Goal: Book appointment/travel/reservation

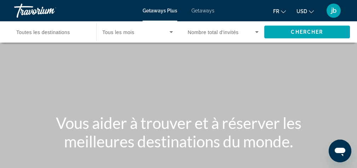
click at [125, 35] on span "Search widget" at bounding box center [135, 32] width 67 height 9
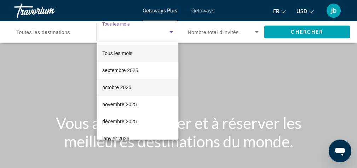
click at [124, 86] on span "octobre 2025" at bounding box center [116, 87] width 29 height 9
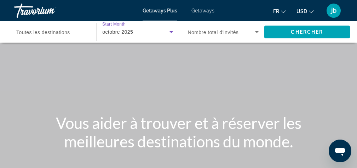
click at [217, 34] on span "Nombre total d'invités" at bounding box center [213, 32] width 51 height 6
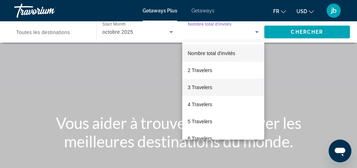
click at [209, 88] on span "3 Travelers" at bounding box center [200, 87] width 24 height 9
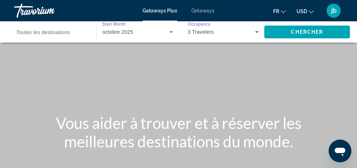
click at [59, 32] on span "Toutes les destinations" at bounding box center [43, 32] width 54 height 6
click at [59, 32] on input "Destination Toutes les destinations" at bounding box center [51, 32] width 71 height 9
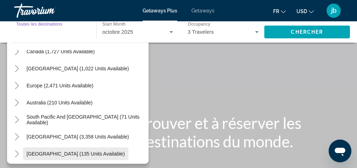
scroll to position [57, 0]
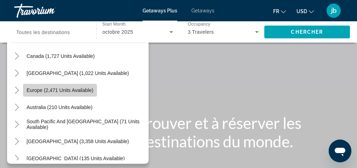
click at [55, 92] on span "Europe (2,471 units available)" at bounding box center [60, 90] width 67 height 6
type input "**********"
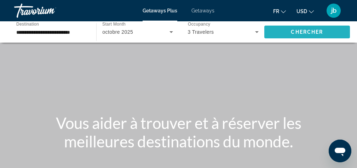
click at [283, 35] on span "Search widget" at bounding box center [308, 31] width 86 height 17
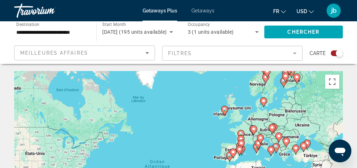
click at [292, 56] on mat-form-field "Filtres" at bounding box center [232, 53] width 141 height 15
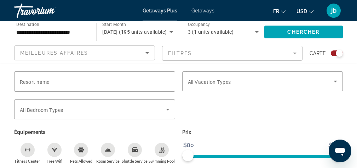
scroll to position [128, 0]
click at [237, 39] on div "3 (1 units available)" at bounding box center [223, 32] width 71 height 20
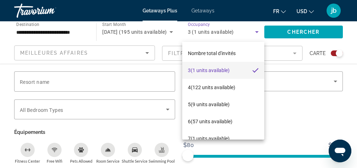
click at [149, 39] on div at bounding box center [178, 84] width 357 height 168
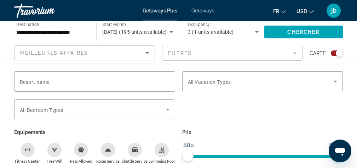
click at [147, 52] on icon "Sort by" at bounding box center [148, 53] width 4 height 2
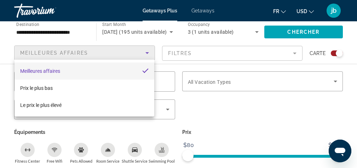
click at [147, 52] on div at bounding box center [178, 84] width 357 height 168
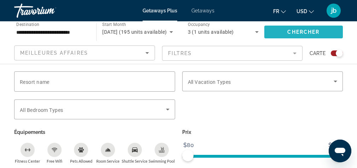
click at [287, 34] on span "Search widget" at bounding box center [304, 31] width 79 height 17
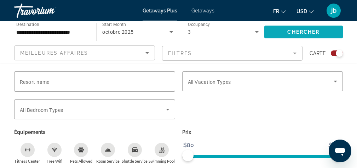
click at [276, 30] on span "Search widget" at bounding box center [304, 31] width 79 height 17
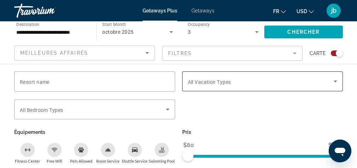
scroll to position [304, 0]
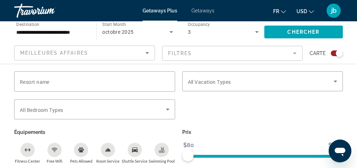
click at [312, 144] on div "Prix $80 $640 $80 $640" at bounding box center [263, 145] width 168 height 36
drag, startPoint x: 321, startPoint y: 156, endPoint x: 279, endPoint y: 157, distance: 42.2
click at [279, 157] on span "ngx-slider" at bounding box center [254, 154] width 133 height 11
drag, startPoint x: 321, startPoint y: 154, endPoint x: 287, endPoint y: 160, distance: 34.5
click at [287, 160] on span "ngx-slider-max" at bounding box center [287, 154] width 11 height 11
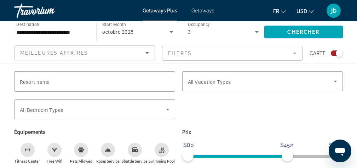
click at [277, 120] on div "Search widget" at bounding box center [263, 113] width 168 height 28
click at [297, 33] on span "Chercher" at bounding box center [304, 32] width 32 height 6
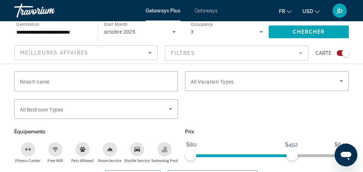
scroll to position [1707, 0]
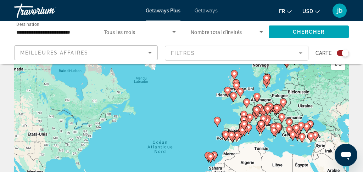
scroll to position [19, 0]
click at [148, 31] on span "Search widget" at bounding box center [138, 32] width 68 height 9
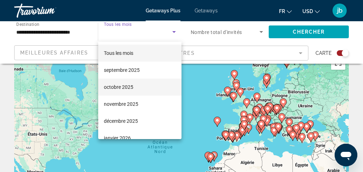
click at [136, 85] on mat-option "octobre 2025" at bounding box center [139, 87] width 83 height 17
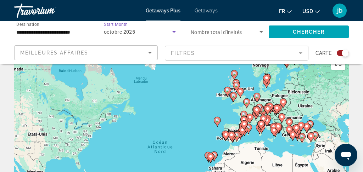
click at [202, 30] on span "Nombre total d'invités" at bounding box center [216, 32] width 51 height 6
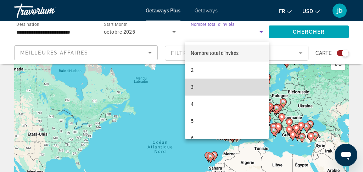
click at [197, 87] on mat-option "3" at bounding box center [227, 87] width 84 height 17
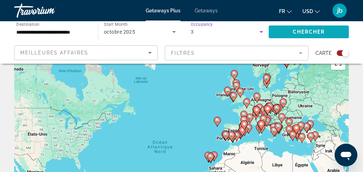
click at [277, 30] on span "Search widget" at bounding box center [309, 31] width 80 height 17
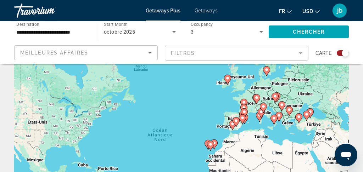
scroll to position [32, 0]
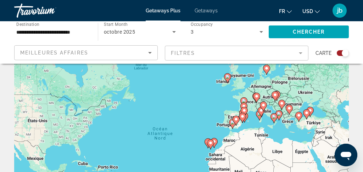
click at [219, 137] on div "Pour activer le glissement avec le clavier, appuyez sur Alt+Entrée. Une fois ce…" at bounding box center [181, 145] width 334 height 213
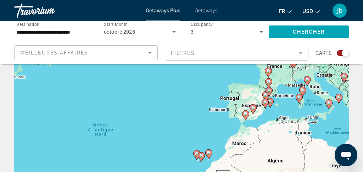
click at [219, 137] on div "Pour activer le glissement avec le clavier, appuyez sur Alt+Entrée. Une fois ce…" at bounding box center [181, 145] width 334 height 213
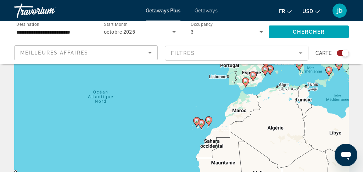
scroll to position [71, 0]
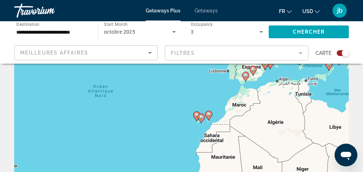
click at [209, 117] on icon "Main content" at bounding box center [208, 115] width 6 height 9
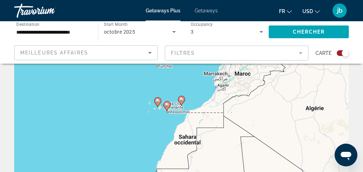
click at [181, 97] on icon "Main content" at bounding box center [181, 100] width 6 height 9
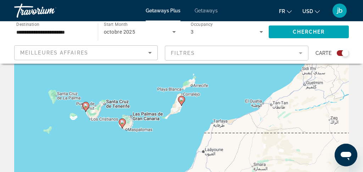
click at [181, 99] on image "Main content" at bounding box center [181, 99] width 4 height 4
type input "**********"
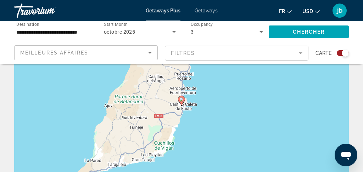
click at [181, 99] on image "Main content" at bounding box center [181, 99] width 4 height 4
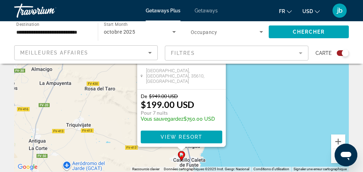
scroll to position [130, 0]
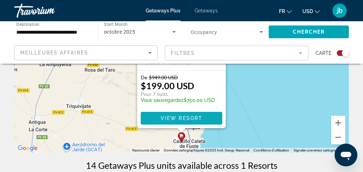
click at [182, 117] on span "View Resort" at bounding box center [181, 118] width 42 height 6
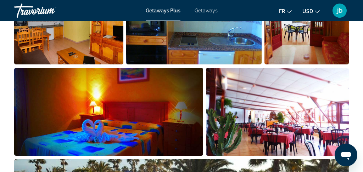
scroll to position [489, 0]
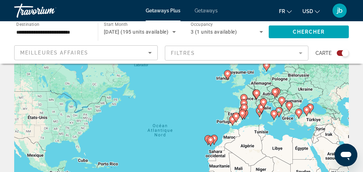
scroll to position [39, 0]
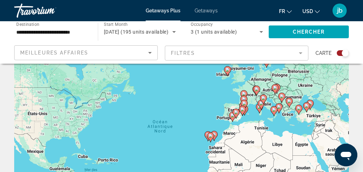
click at [214, 126] on div "Pour activer le glissement avec le clavier, appuyez sur Alt+Entrée. Une fois ce…" at bounding box center [181, 138] width 334 height 213
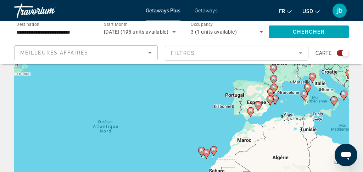
click at [196, 128] on div "Pour activer le glissement avec le clavier, appuyez sur Alt+Entrée. Une fois ce…" at bounding box center [181, 138] width 334 height 213
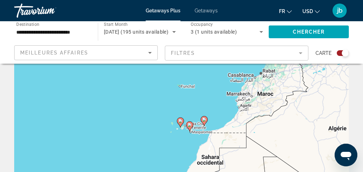
drag, startPoint x: 196, startPoint y: 128, endPoint x: 167, endPoint y: 61, distance: 72.8
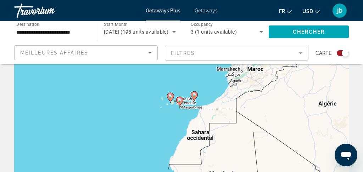
click at [179, 101] on image "Main content" at bounding box center [179, 100] width 4 height 4
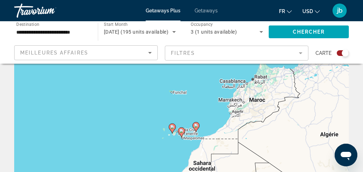
click at [184, 134] on gmp-advanced-marker "Main content" at bounding box center [181, 132] width 7 height 11
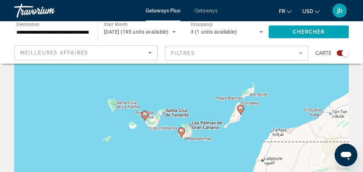
click at [183, 134] on icon "Main content" at bounding box center [181, 132] width 6 height 9
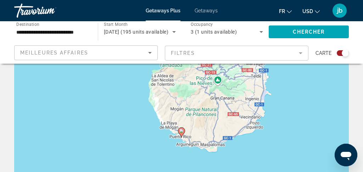
click at [183, 134] on icon "Main content" at bounding box center [181, 132] width 6 height 9
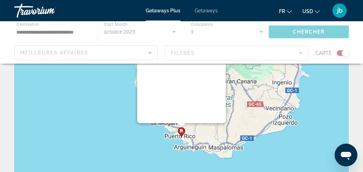
scroll to position [0, 0]
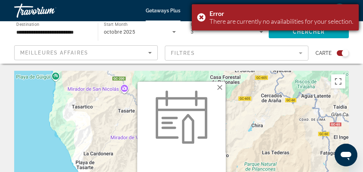
click at [199, 17] on div "Error There are currently no availabilities for your selection." at bounding box center [275, 17] width 167 height 26
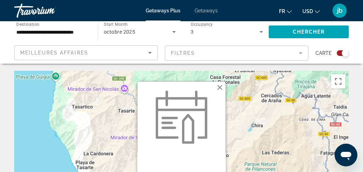
click at [219, 86] on button "Fermer" at bounding box center [219, 87] width 11 height 11
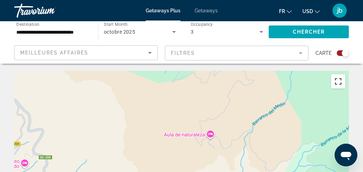
click at [338, 81] on button "Passer en plein écran" at bounding box center [338, 81] width 14 height 14
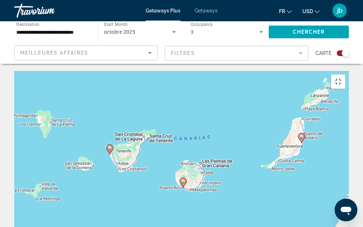
click at [109, 145] on icon "Main content" at bounding box center [110, 149] width 6 height 9
type input "**********"
click at [109, 87] on div "Pour activer le glissement avec le clavier, appuyez sur Alt+Entrée. Une fois ce…" at bounding box center [181, 177] width 334 height 213
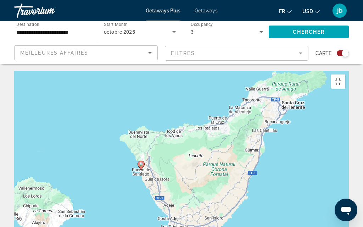
click at [140, 161] on icon "Main content" at bounding box center [141, 165] width 6 height 9
click at [140, 103] on div "Pour activer le glissement avec le clavier, appuyez sur Alt+Entrée. Une fois ce…" at bounding box center [181, 177] width 334 height 213
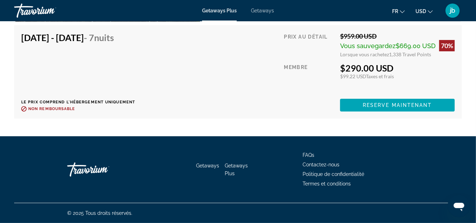
scroll to position [1540, 0]
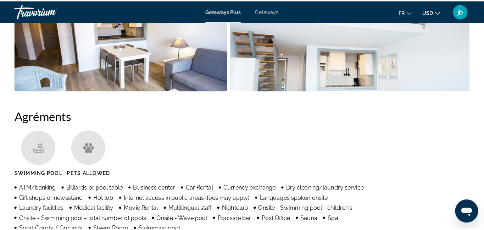
scroll to position [599, 0]
